Goal: Task Accomplishment & Management: Manage account settings

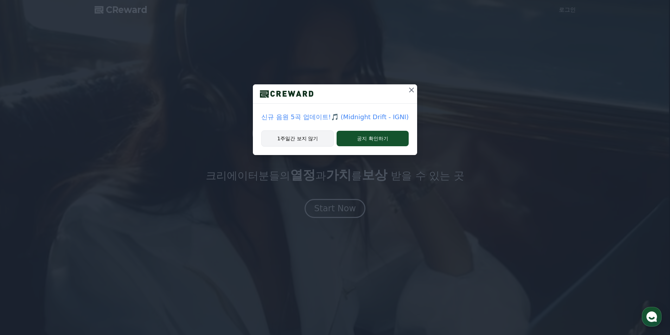
click at [322, 142] on button "1주일간 보지 않기" at bounding box center [297, 138] width 72 height 16
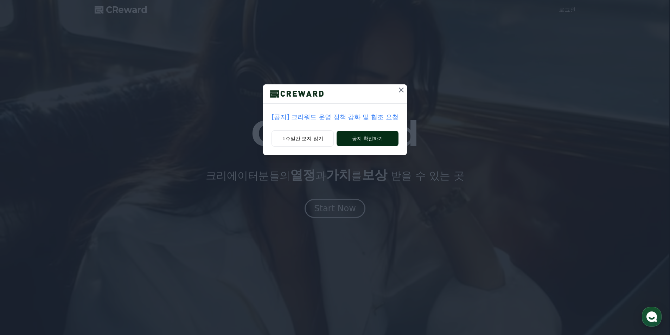
click at [355, 139] on button "공지 확인하기" at bounding box center [367, 138] width 62 height 15
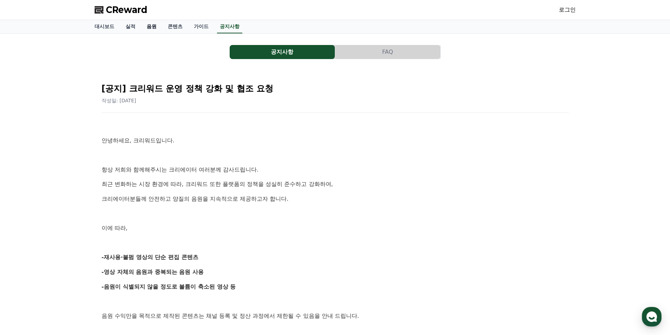
click at [149, 27] on link "음원" at bounding box center [151, 26] width 21 height 13
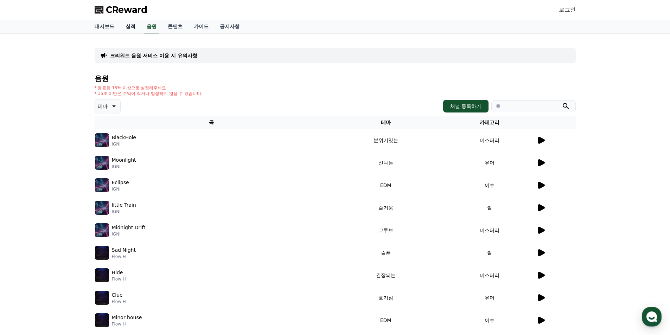
click at [129, 29] on link "실적" at bounding box center [130, 26] width 21 height 13
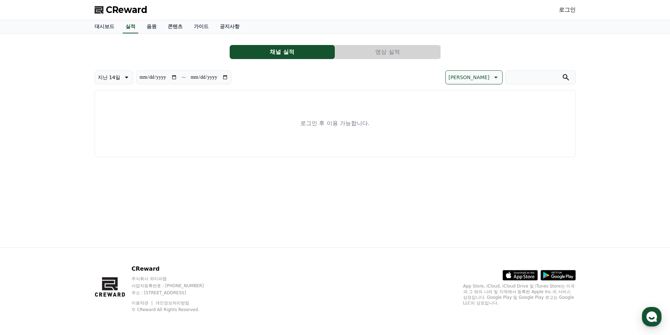
click at [565, 8] on link "로그인" at bounding box center [567, 10] width 17 height 8
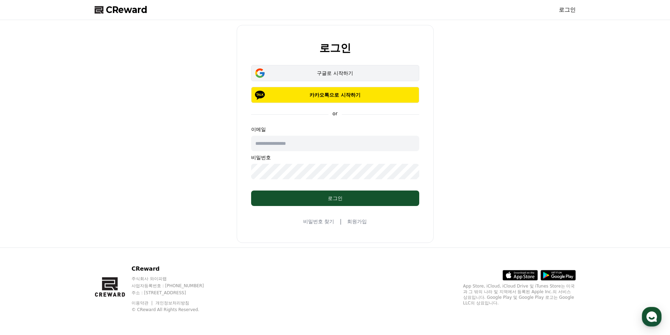
click at [336, 69] on button "구글로 시작하기" at bounding box center [335, 73] width 168 height 16
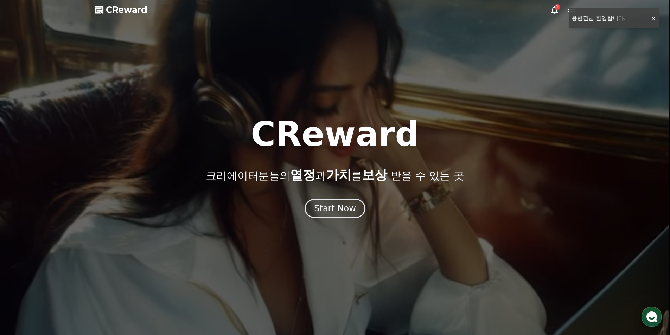
click at [553, 11] on icon at bounding box center [554, 10] width 8 height 8
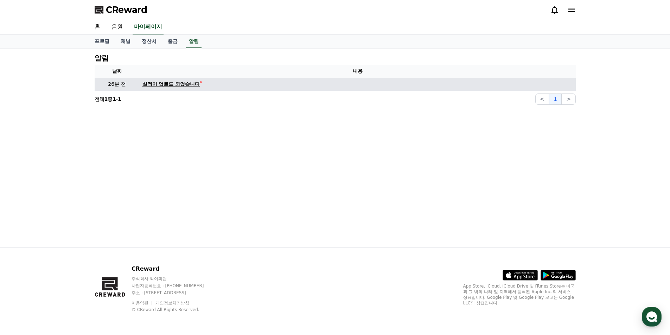
click at [186, 83] on div "실적이 업로드 되었습니다" at bounding box center [171, 84] width 58 height 7
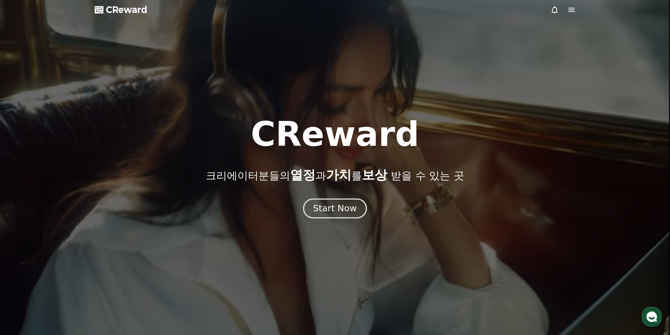
click at [348, 210] on div "Start Now" at bounding box center [335, 208] width 44 height 12
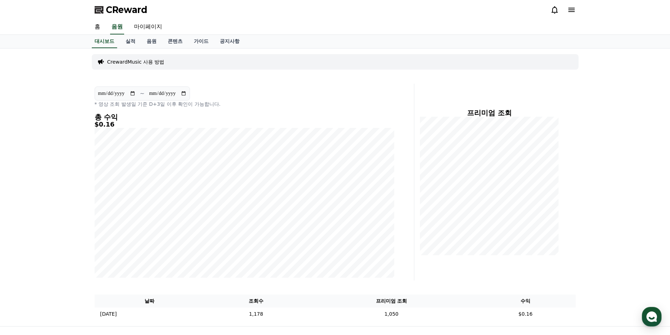
click at [567, 13] on icon at bounding box center [571, 10] width 8 height 8
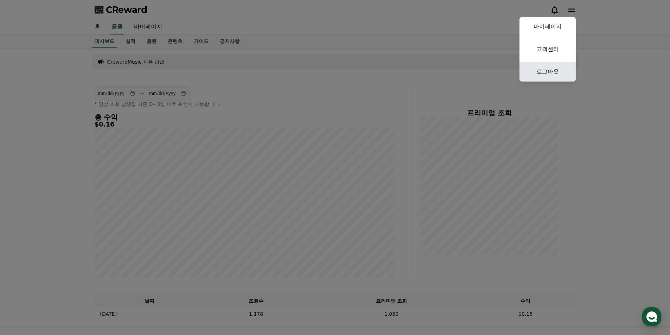
click at [546, 77] on link "로그아웃" at bounding box center [547, 72] width 56 height 20
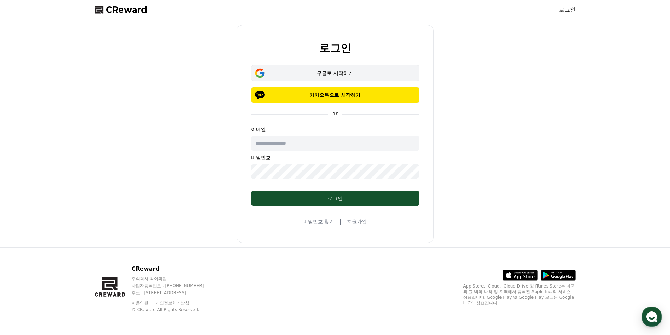
click at [359, 69] on button "구글로 시작하기" at bounding box center [335, 73] width 168 height 16
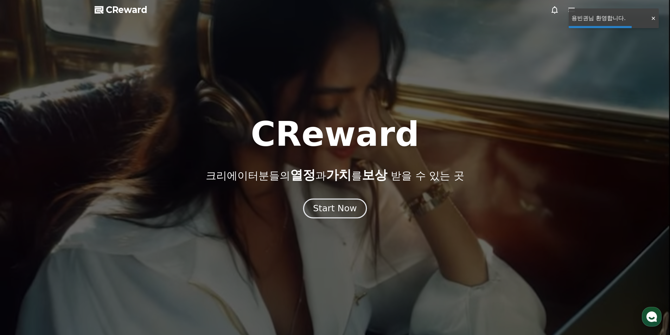
click at [316, 207] on div "Start Now" at bounding box center [335, 208] width 44 height 12
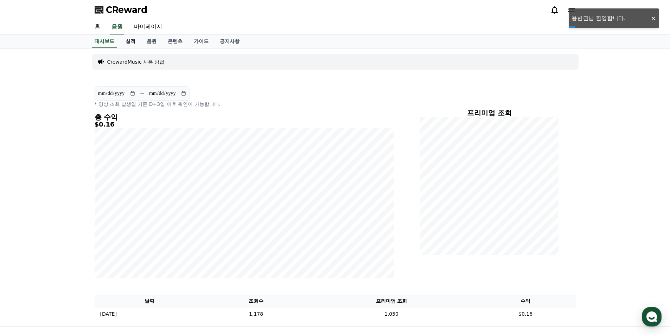
click at [134, 41] on link "실적" at bounding box center [130, 41] width 21 height 13
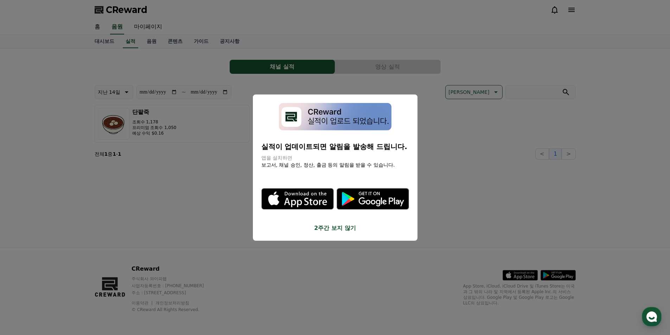
click at [217, 166] on button "close modal" at bounding box center [335, 167] width 670 height 335
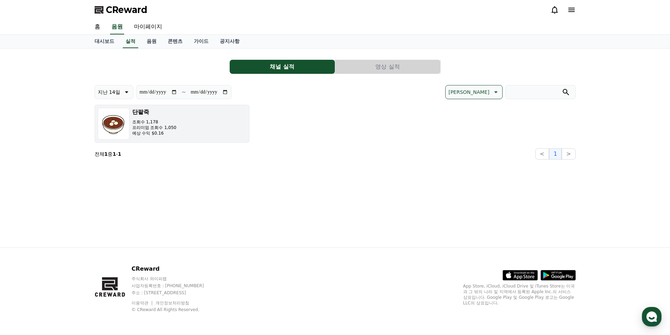
click at [215, 121] on button "단팥죽 조회수 1,178 프리미엄 조회수 1,050 예상 수익 $0.16" at bounding box center [172, 124] width 155 height 38
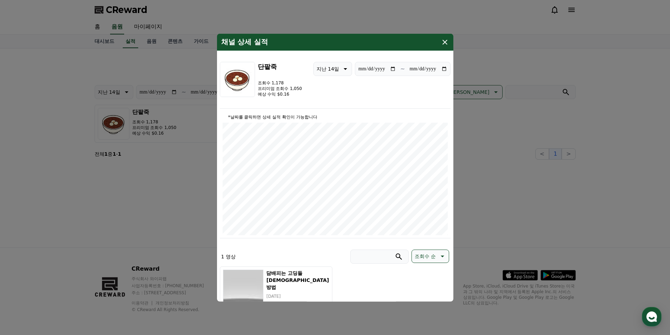
click at [502, 160] on button "close modal" at bounding box center [335, 167] width 670 height 335
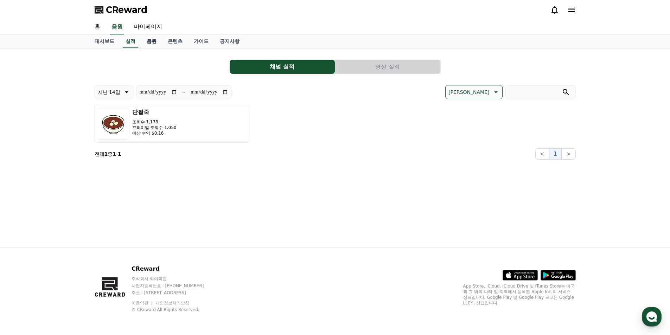
click at [150, 43] on link "음원" at bounding box center [151, 41] width 21 height 13
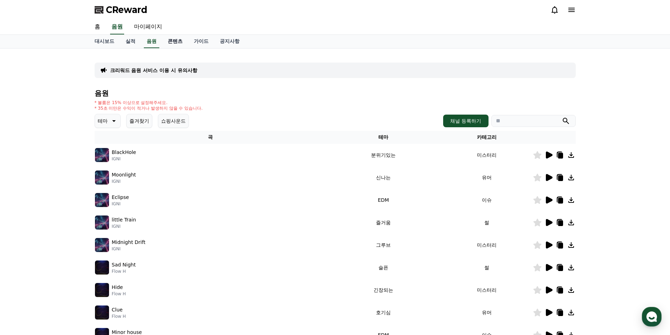
click at [174, 44] on link "콘텐츠" at bounding box center [175, 41] width 26 height 13
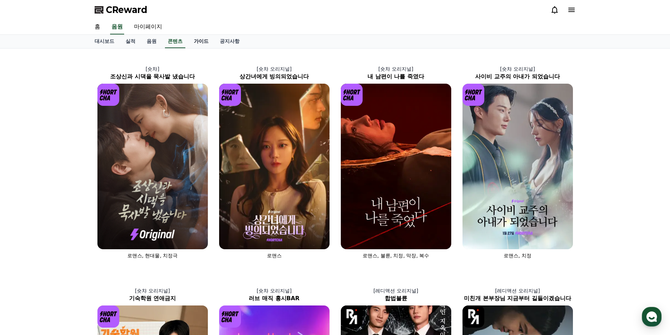
click at [204, 45] on link "가이드" at bounding box center [201, 41] width 26 height 13
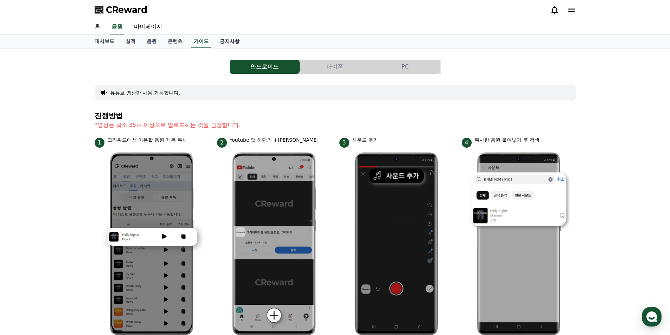
click at [227, 44] on link "공지사항" at bounding box center [229, 41] width 31 height 13
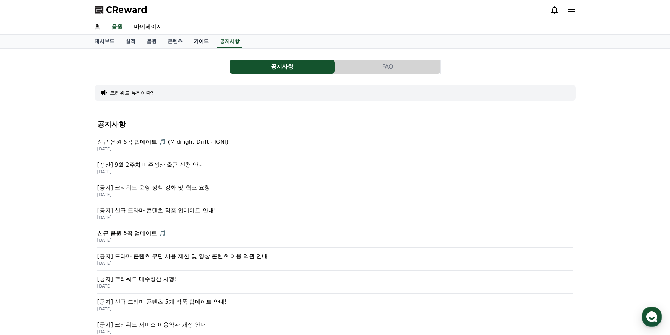
click at [195, 42] on link "가이드" at bounding box center [201, 41] width 26 height 13
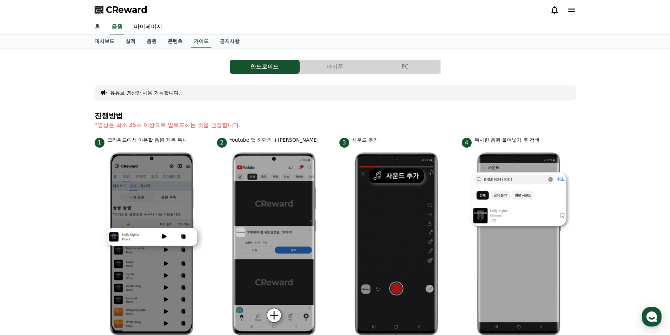
click at [172, 44] on link "콘텐츠" at bounding box center [175, 41] width 26 height 13
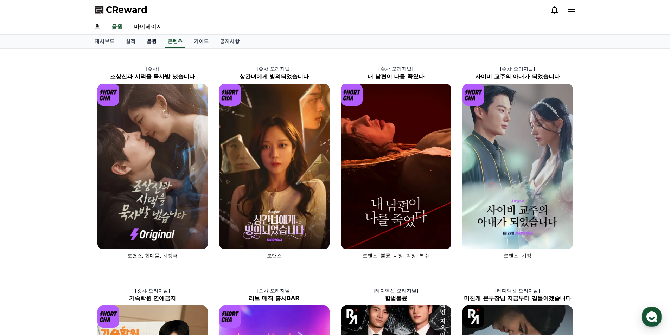
click at [150, 44] on link "음원" at bounding box center [151, 41] width 21 height 13
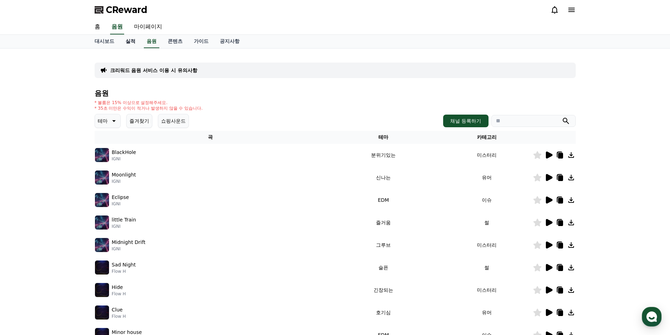
click at [129, 44] on link "실적" at bounding box center [130, 41] width 21 height 13
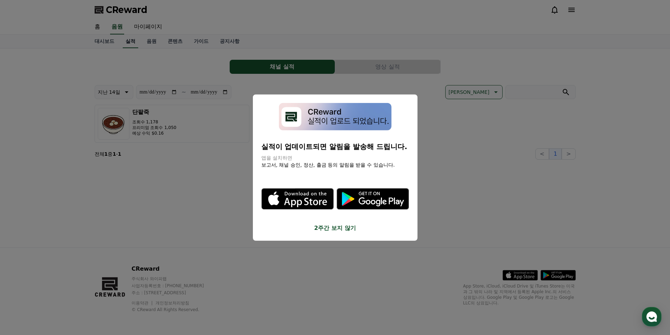
click at [103, 45] on button "close modal" at bounding box center [335, 167] width 670 height 335
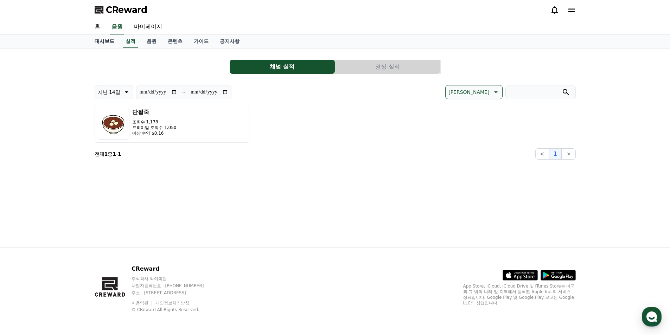
click at [105, 46] on link "대시보드" at bounding box center [104, 41] width 31 height 13
